Goal: Information Seeking & Learning: Learn about a topic

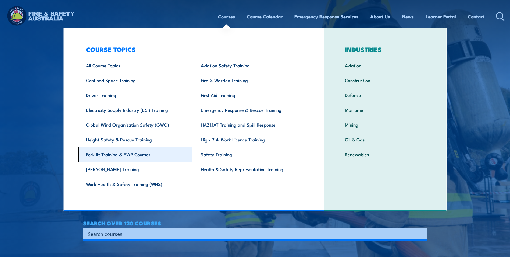
click at [126, 151] on link "Forklift Training & EWP Courses" at bounding box center [135, 154] width 115 height 15
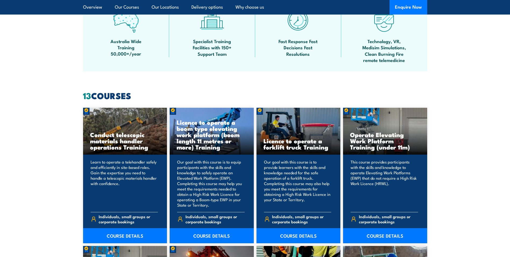
scroll to position [350, 0]
click at [302, 238] on link "COURSE DETAILS" at bounding box center [299, 235] width 84 height 15
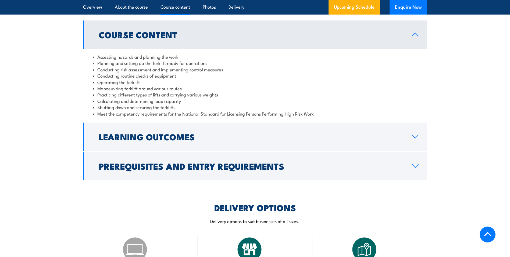
scroll to position [404, 0]
